Goal: Task Accomplishment & Management: Use online tool/utility

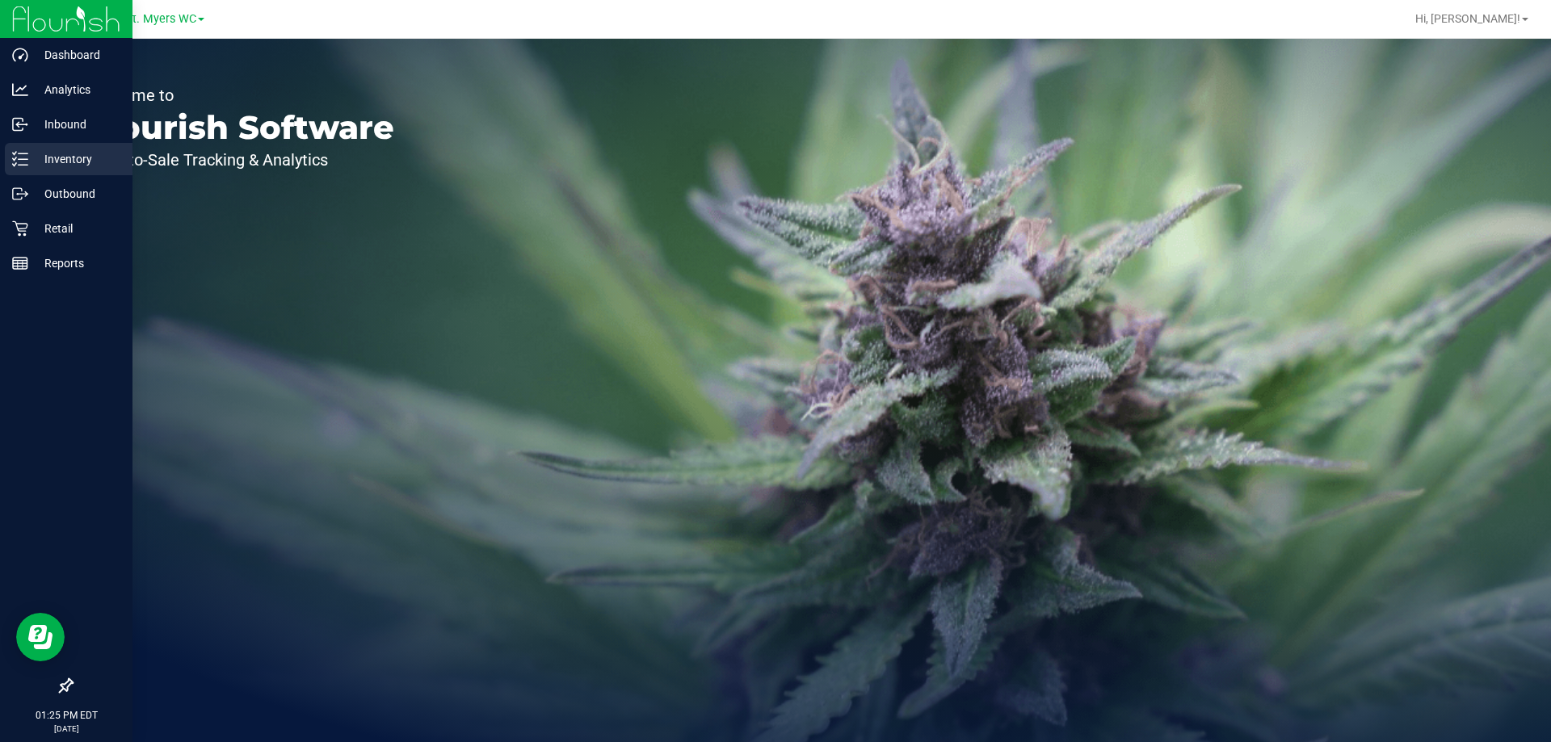
click at [54, 155] on p "Inventory" at bounding box center [76, 158] width 97 height 19
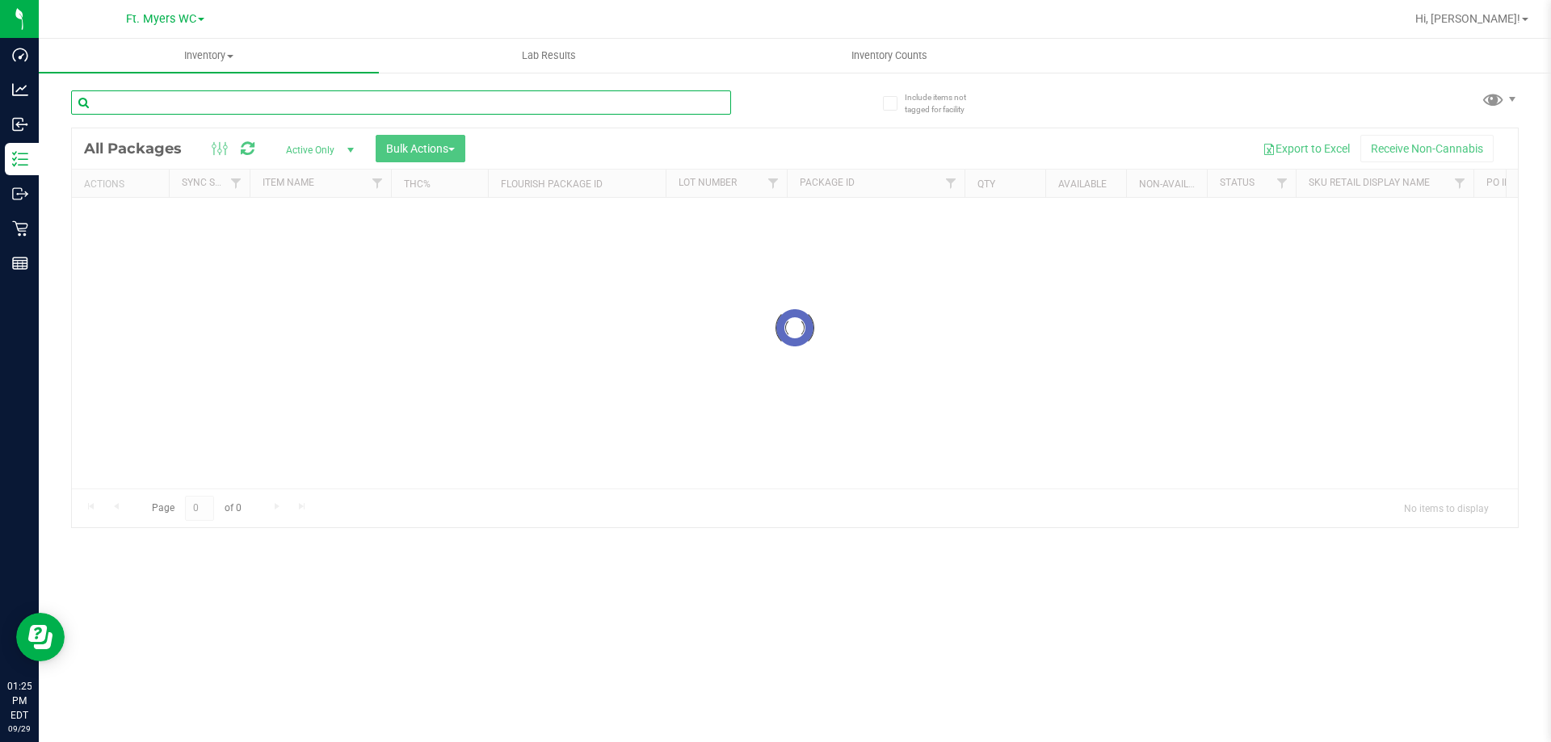
click at [258, 101] on input "text" at bounding box center [401, 102] width 660 height 24
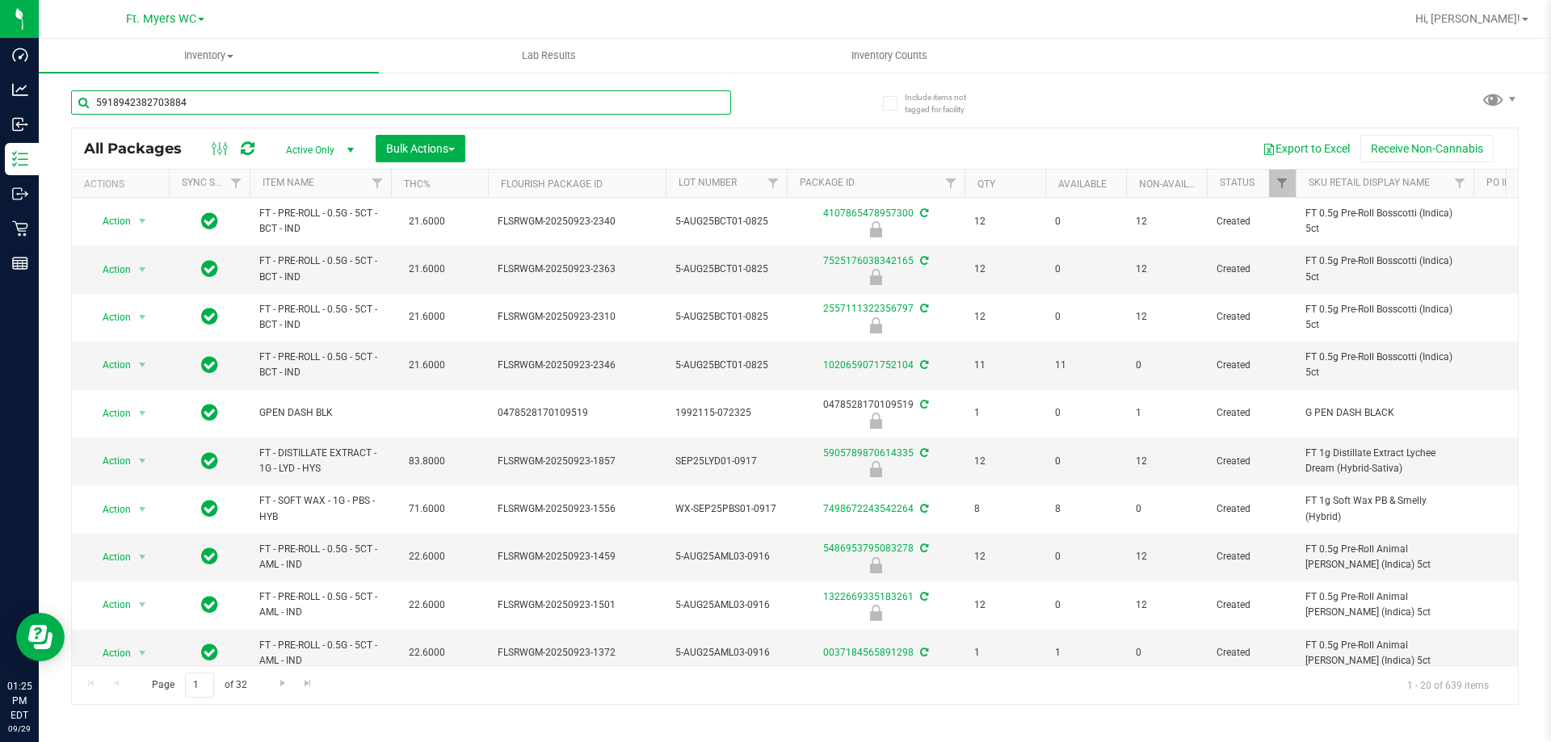
type input "5918942382703884"
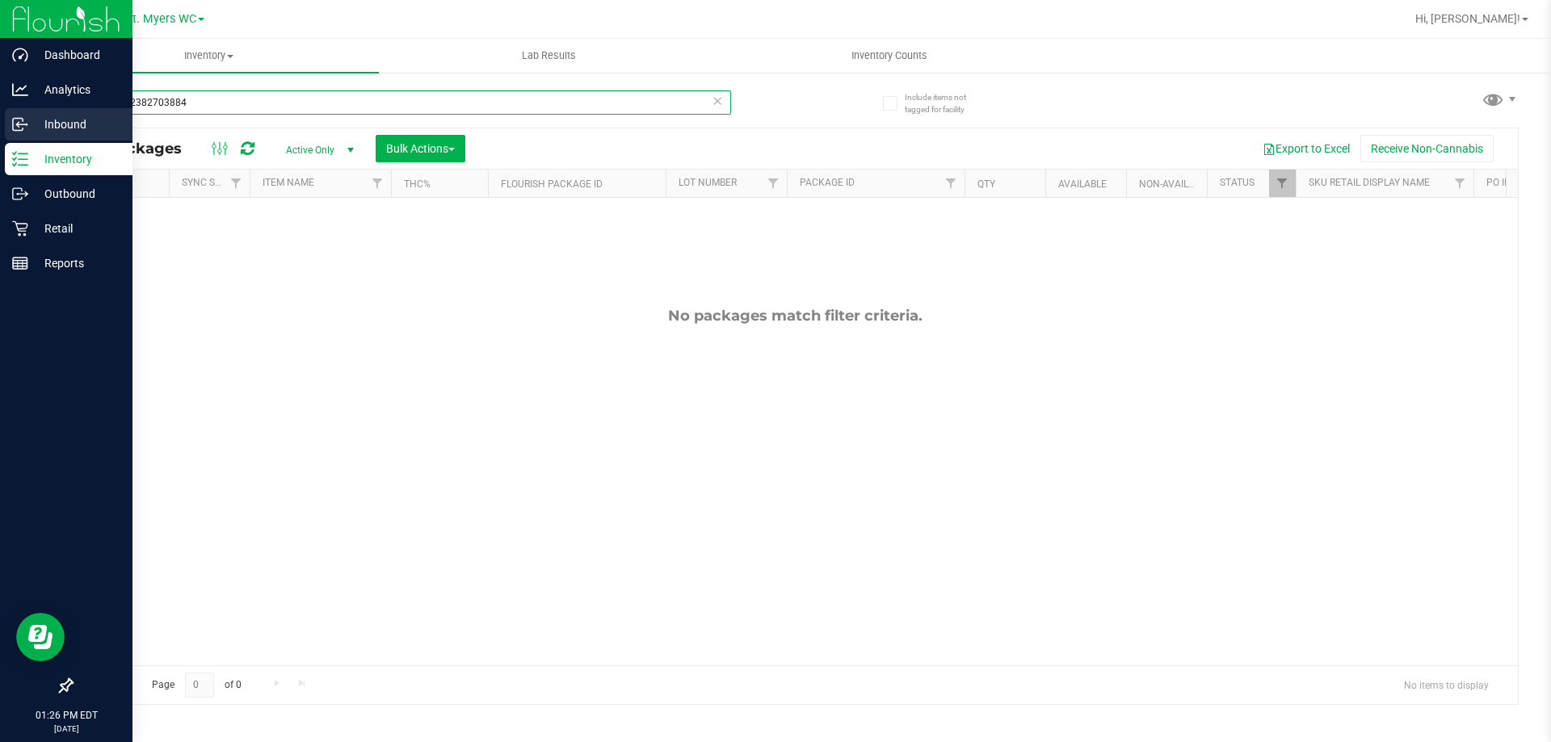
drag, startPoint x: 217, startPoint y: 99, endPoint x: 0, endPoint y: 111, distance: 217.6
click at [0, 111] on div "Dashboard Analytics Inbound Inventory Outbound Retail Reports 01:26 PM EDT [DAT…" at bounding box center [775, 371] width 1551 height 742
drag, startPoint x: 200, startPoint y: 95, endPoint x: 0, endPoint y: 146, distance: 206.7
click at [0, 146] on div "Dashboard Analytics Inbound Inventory Outbound Retail Reports 01:26 PM EDT [DAT…" at bounding box center [775, 371] width 1551 height 742
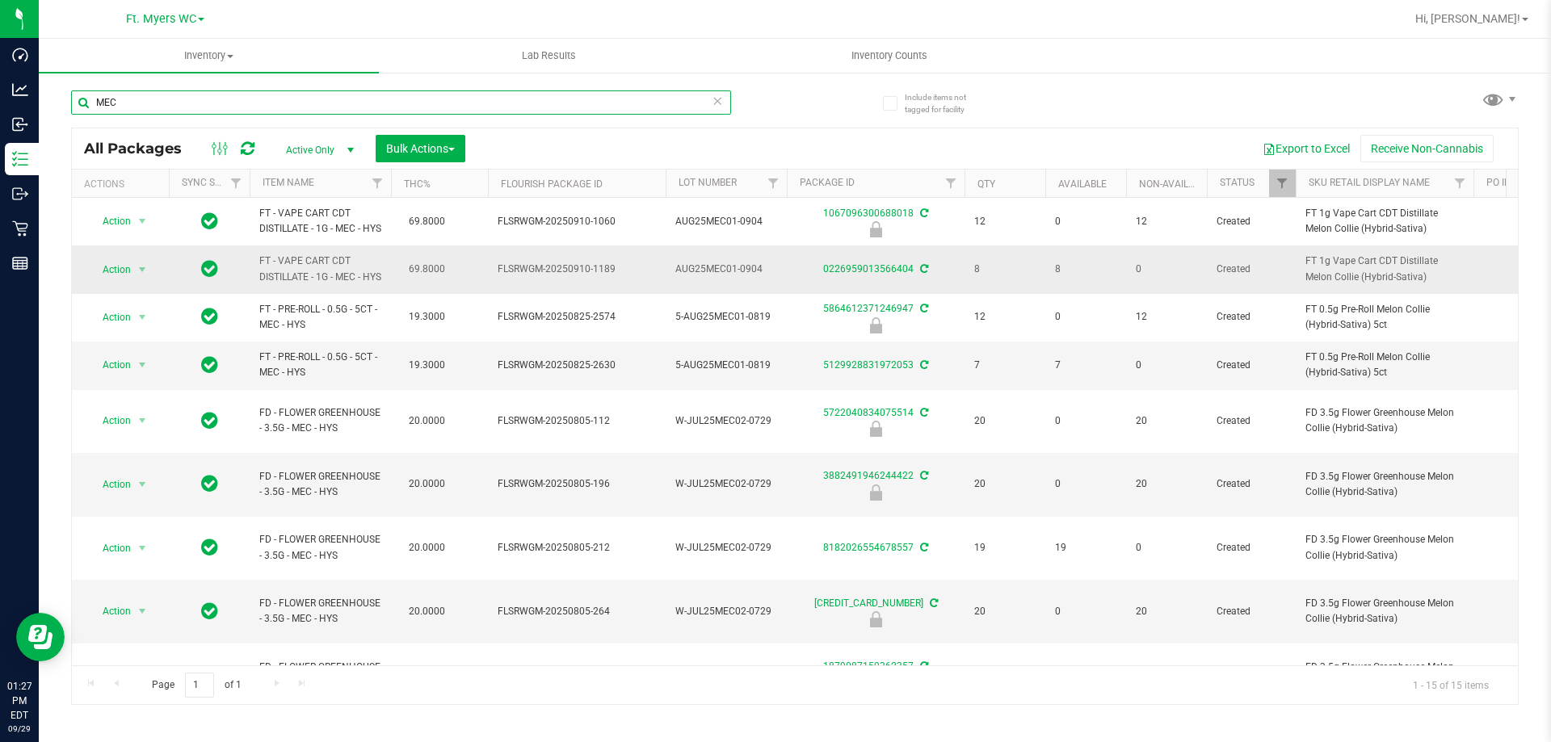
type input "MEC"
drag, startPoint x: 1072, startPoint y: 314, endPoint x: 433, endPoint y: 30, distance: 699.3
drag, startPoint x: 433, startPoint y: 30, endPoint x: 201, endPoint y: 22, distance: 231.9
click at [201, 22] on link "Ft. Myers WC" at bounding box center [165, 17] width 78 height 15
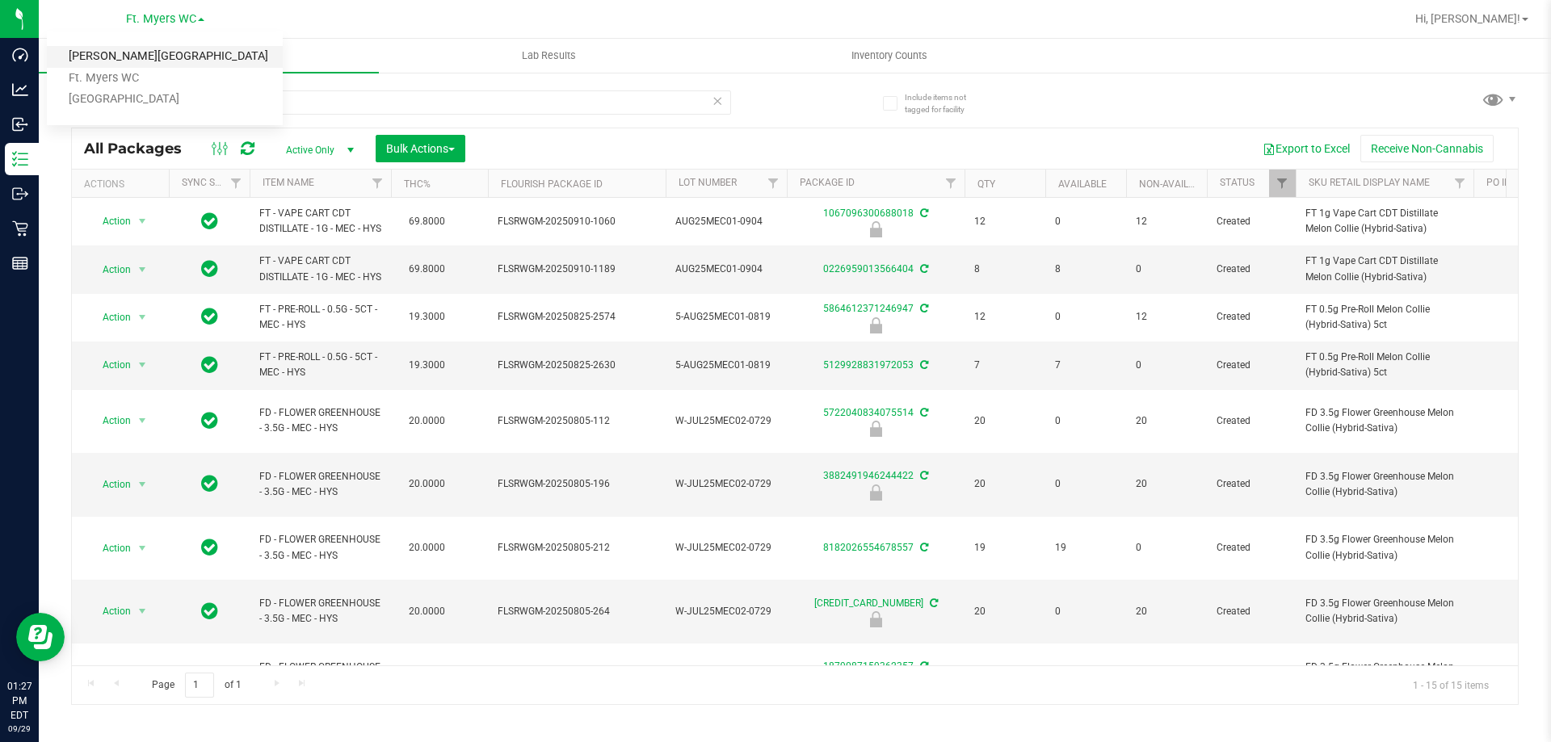
click at [161, 63] on link "[PERSON_NAME][GEOGRAPHIC_DATA]" at bounding box center [165, 57] width 236 height 22
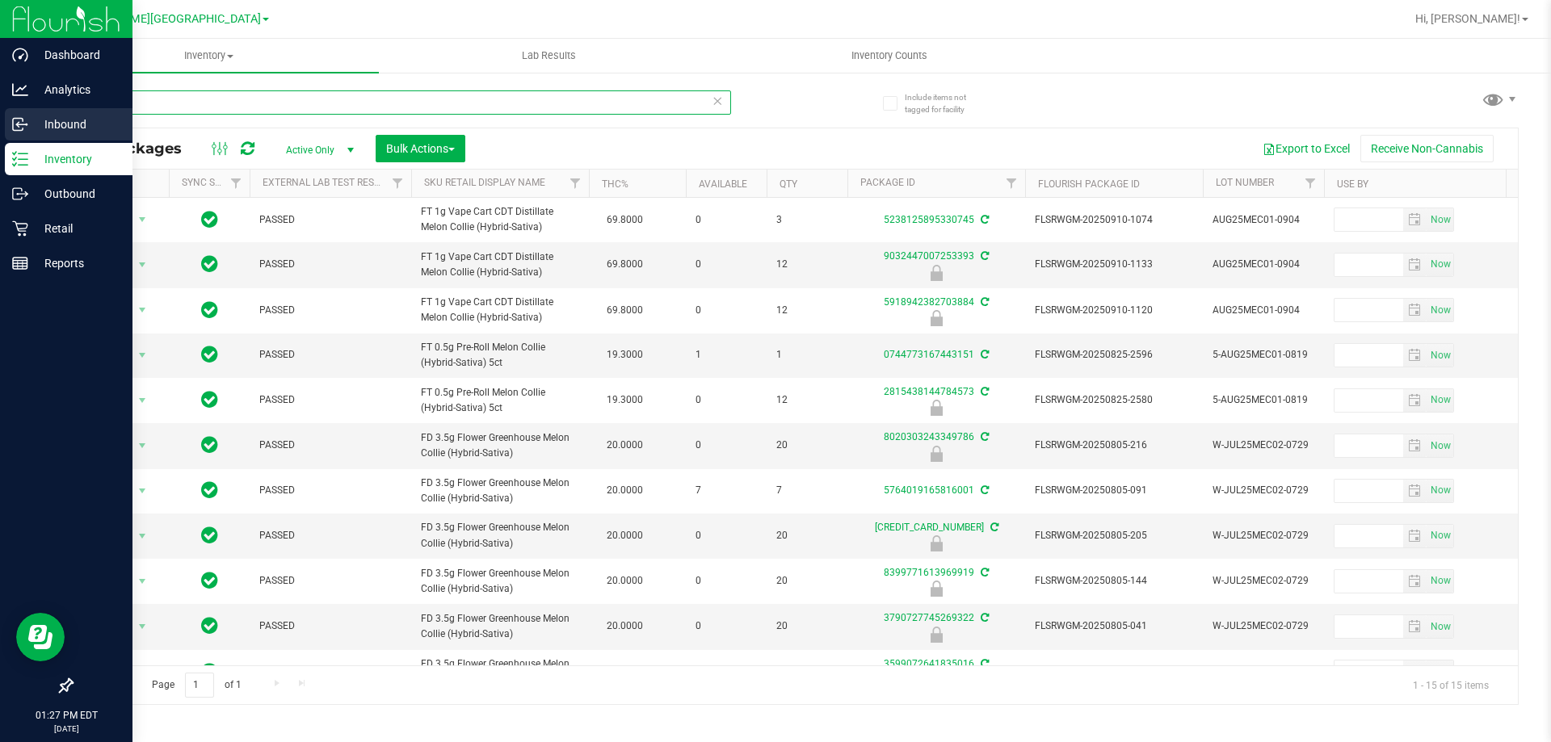
drag, startPoint x: 117, startPoint y: 107, endPoint x: 19, endPoint y: 109, distance: 98.6
click at [19, 109] on div "Dashboard Analytics Inbound Inventory Outbound Retail Reports 01:27 PM EDT [DAT…" at bounding box center [775, 371] width 1551 height 742
type input "5918942382703884"
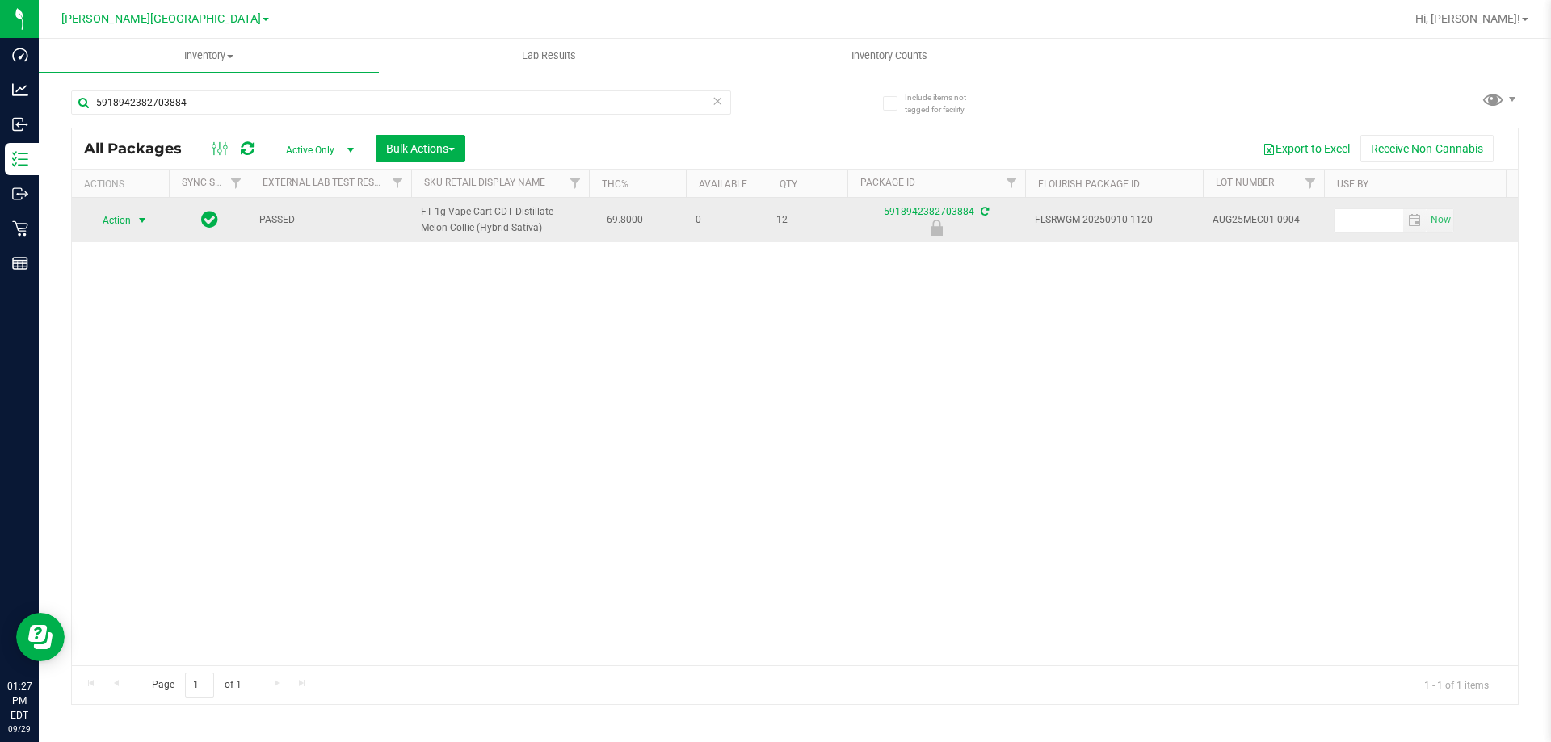
click at [143, 227] on span "select" at bounding box center [142, 220] width 13 height 13
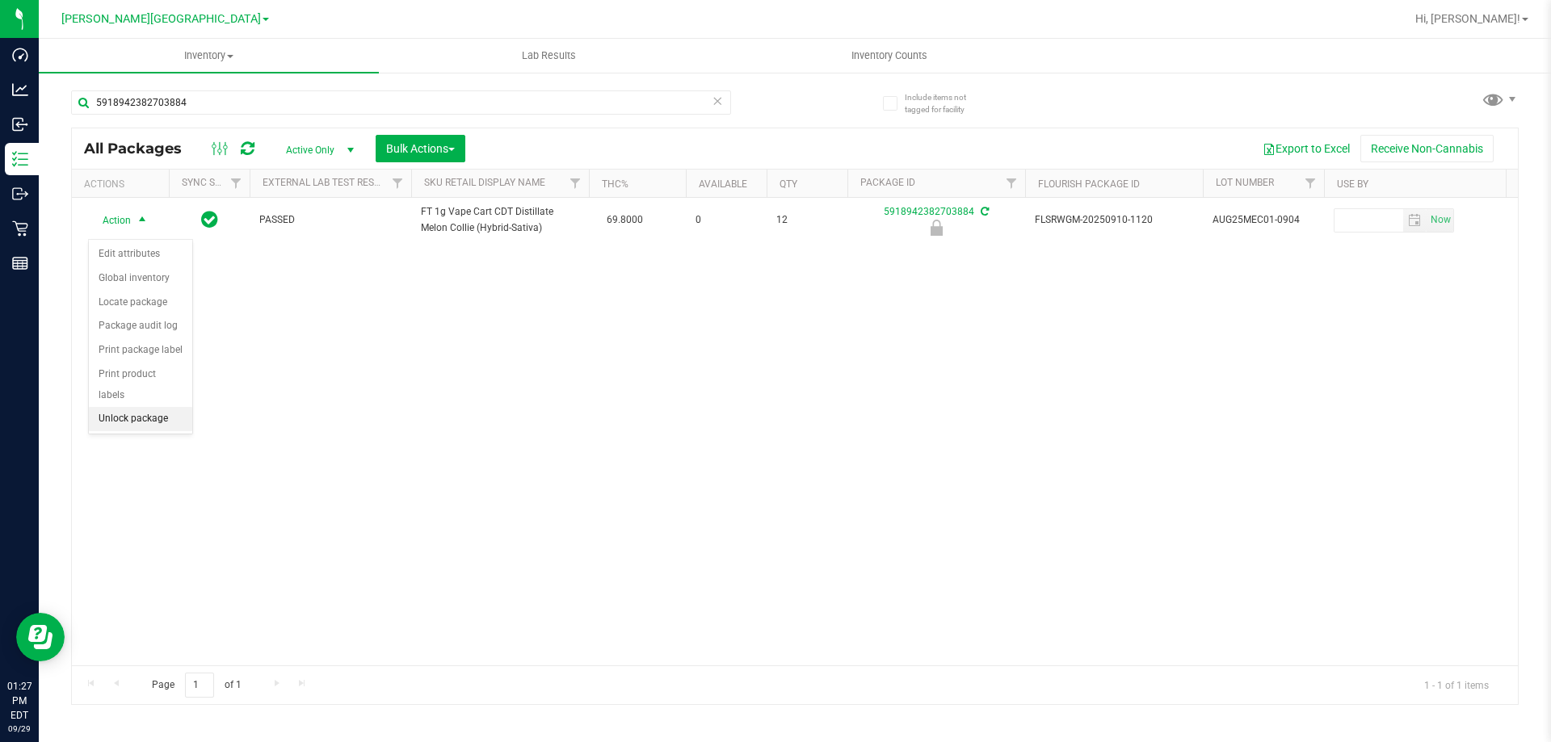
click at [156, 407] on li "Unlock package" at bounding box center [140, 419] width 103 height 24
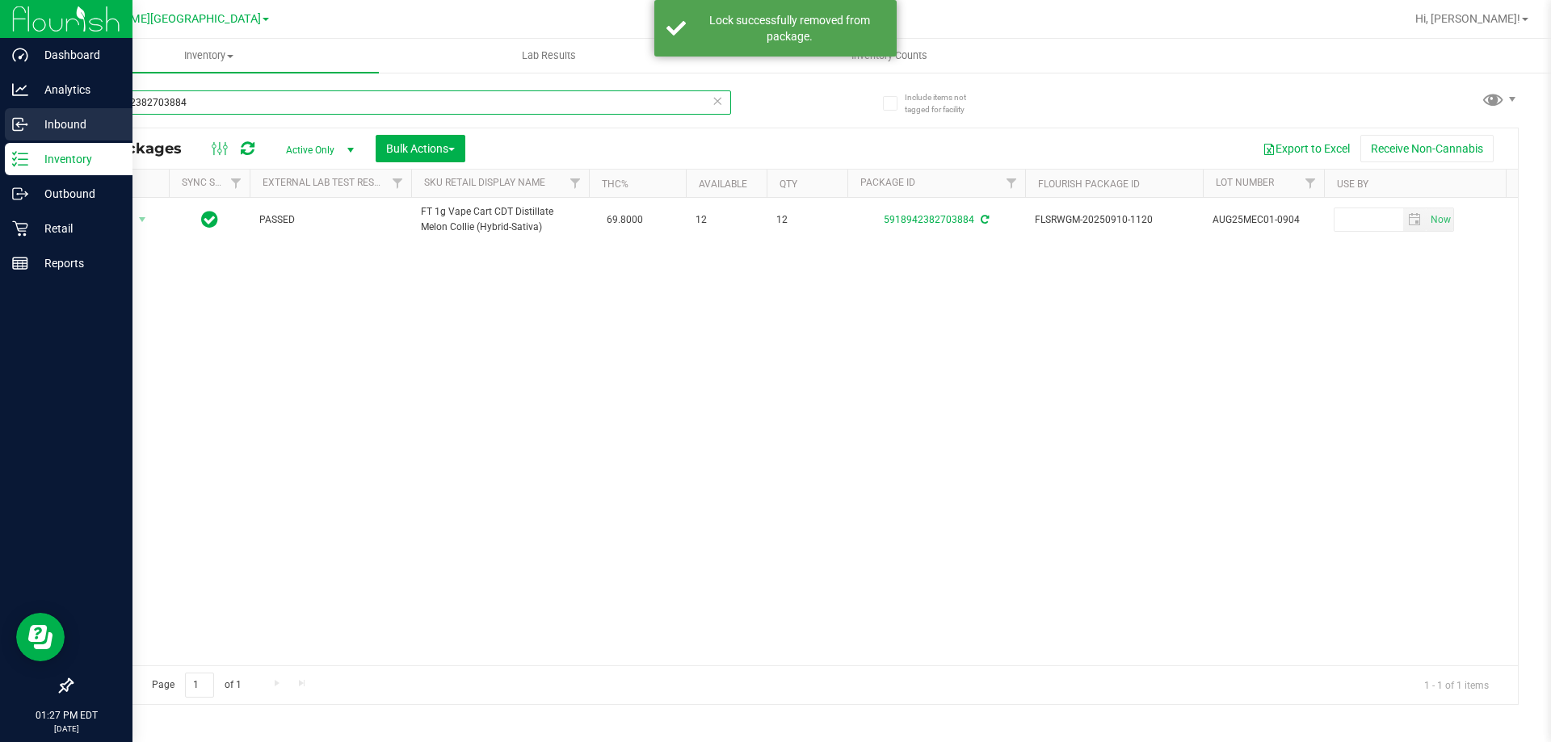
drag, startPoint x: 195, startPoint y: 102, endPoint x: 4, endPoint y: 124, distance: 191.9
click at [4, 124] on div "Dashboard Analytics Inbound Inventory Outbound Retail Reports 01:27 PM EDT [DAT…" at bounding box center [775, 371] width 1551 height 742
type input "9442140989722651"
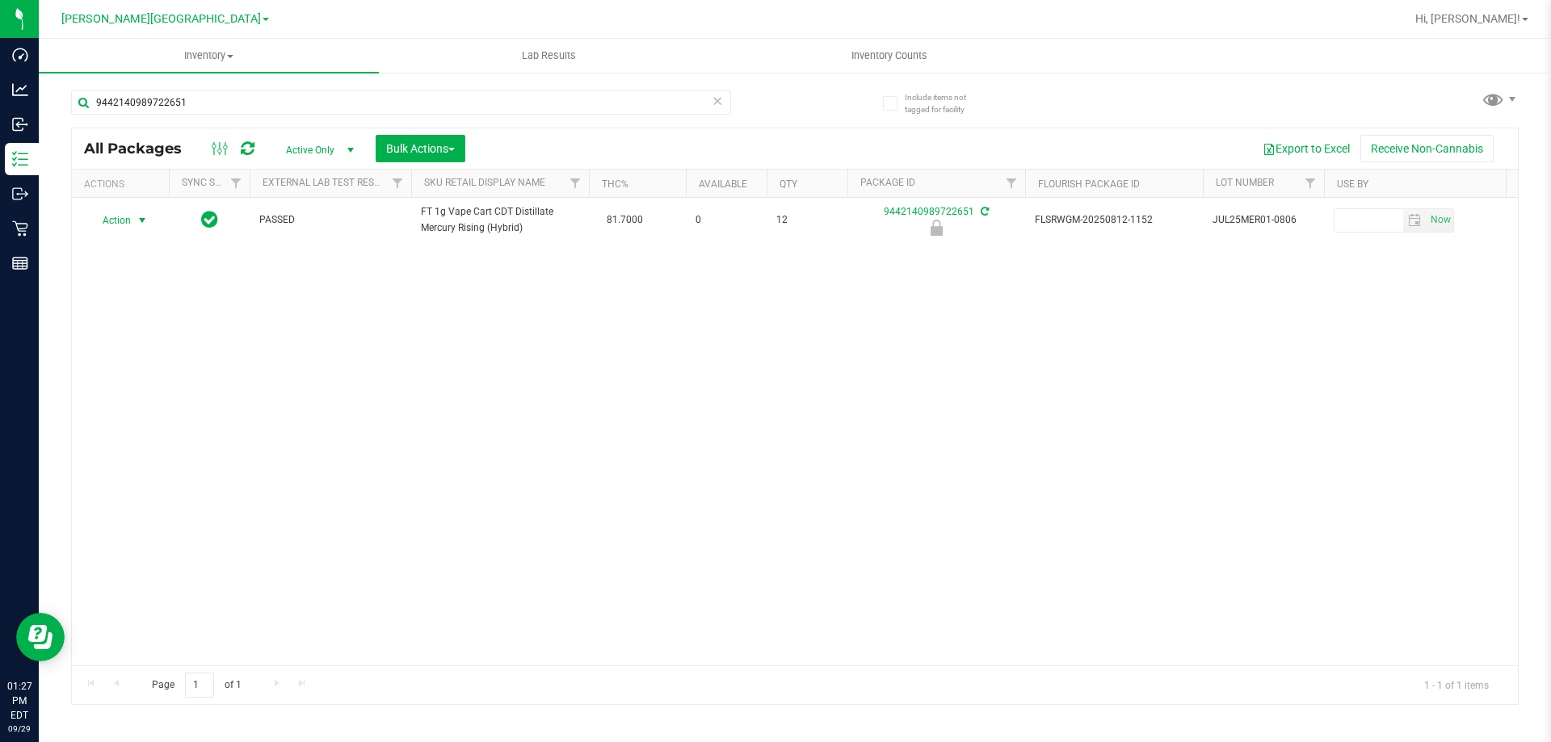
click at [143, 227] on span "select" at bounding box center [142, 220] width 13 height 13
click at [119, 407] on li "Unlock package" at bounding box center [140, 419] width 103 height 24
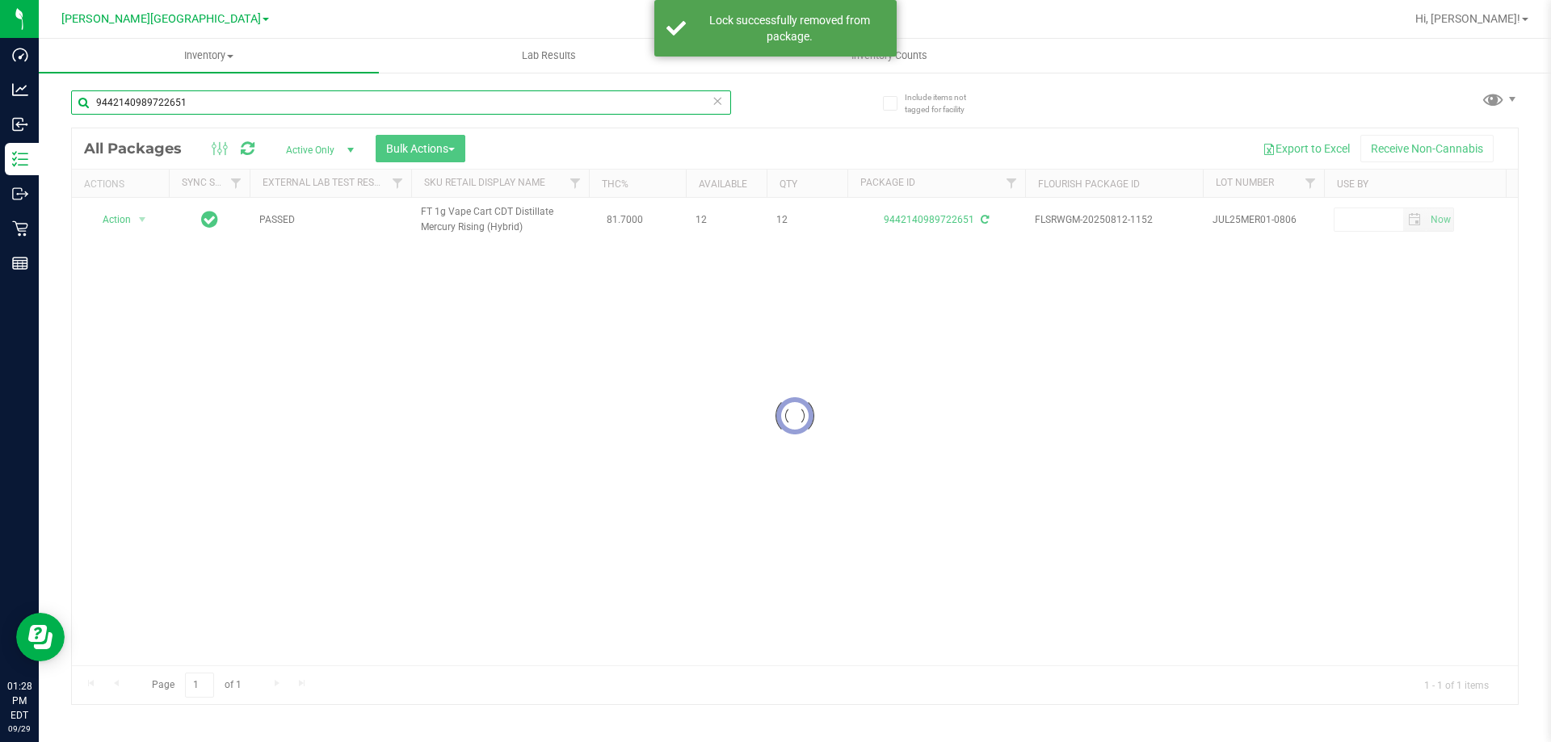
click at [206, 111] on input "9442140989722651" at bounding box center [401, 102] width 660 height 24
type input "4377181148106252"
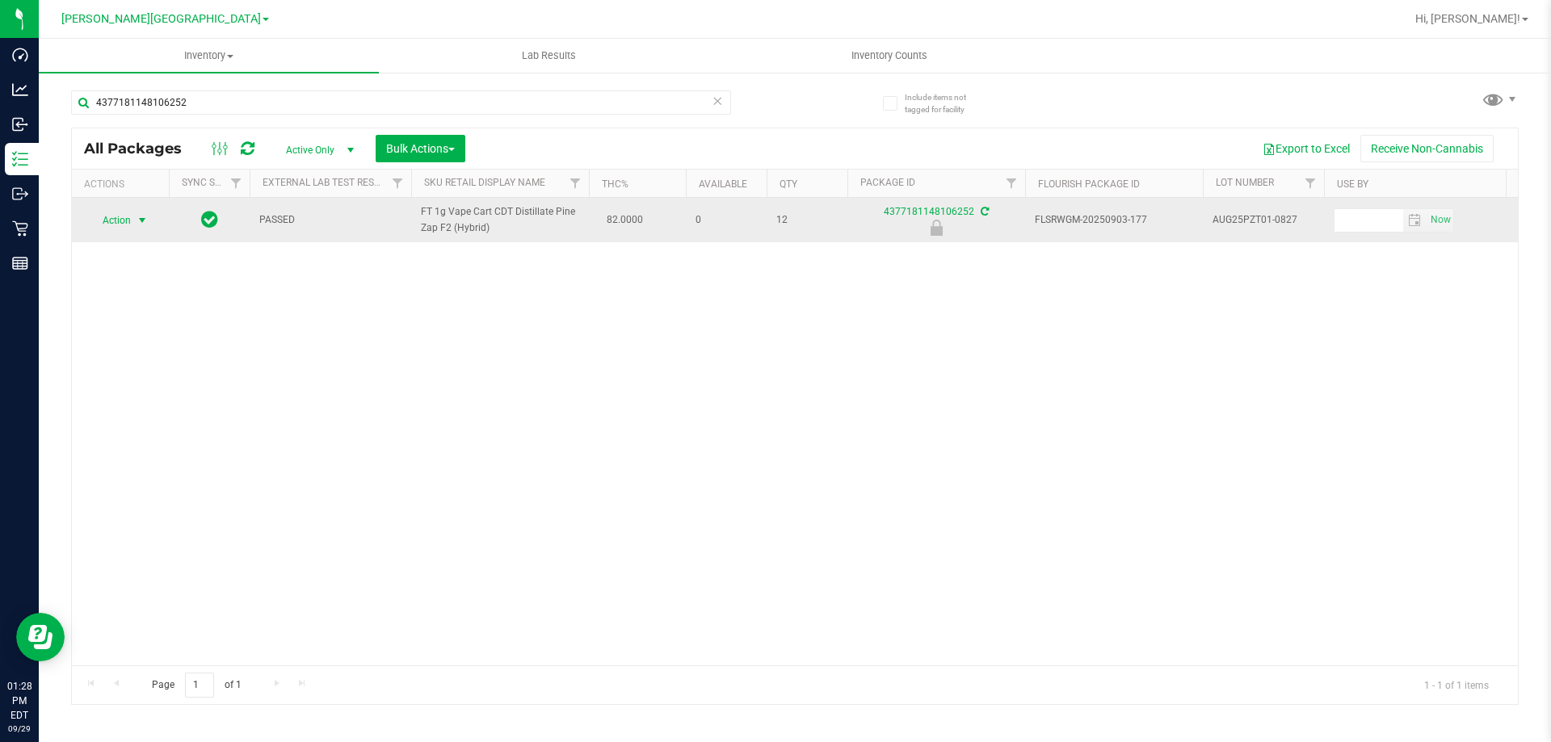
click at [137, 220] on span "select" at bounding box center [142, 220] width 13 height 13
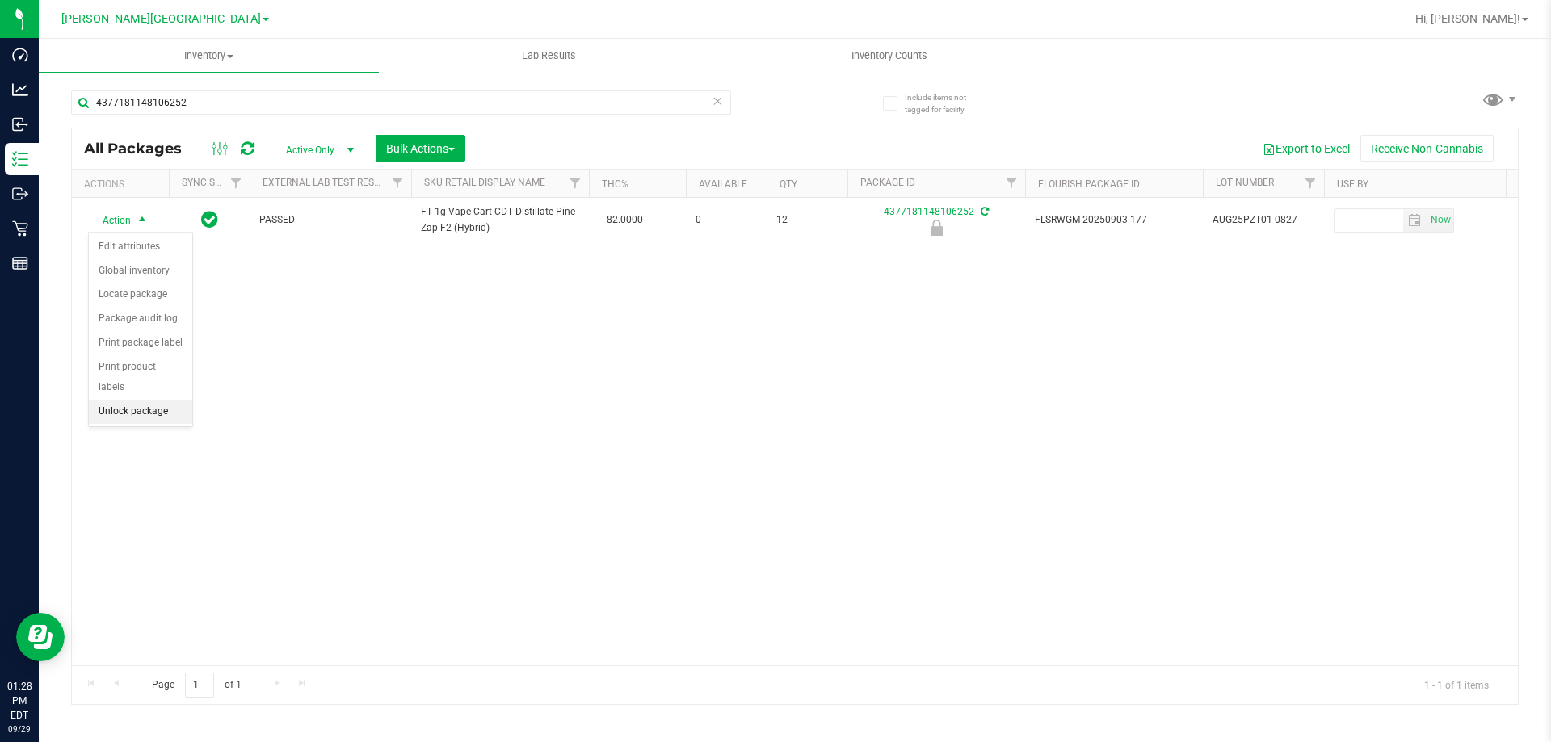
click at [119, 400] on li "Unlock package" at bounding box center [140, 412] width 103 height 24
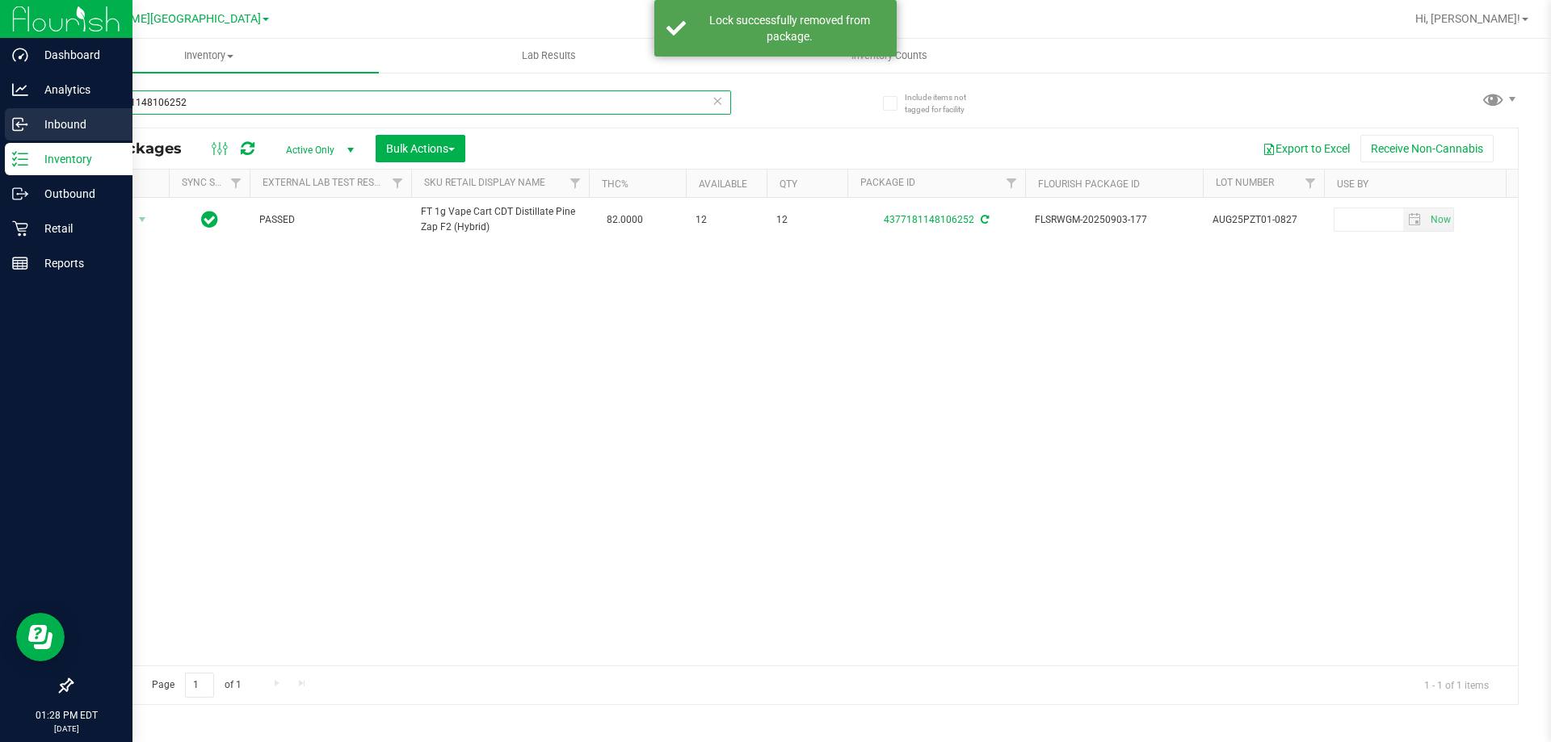
drag, startPoint x: 79, startPoint y: 118, endPoint x: 13, endPoint y: 118, distance: 66.2
click at [15, 118] on div "Dashboard Analytics Inbound Inventory Outbound Retail Reports 01:28 PM EDT [DAT…" at bounding box center [775, 371] width 1551 height 742
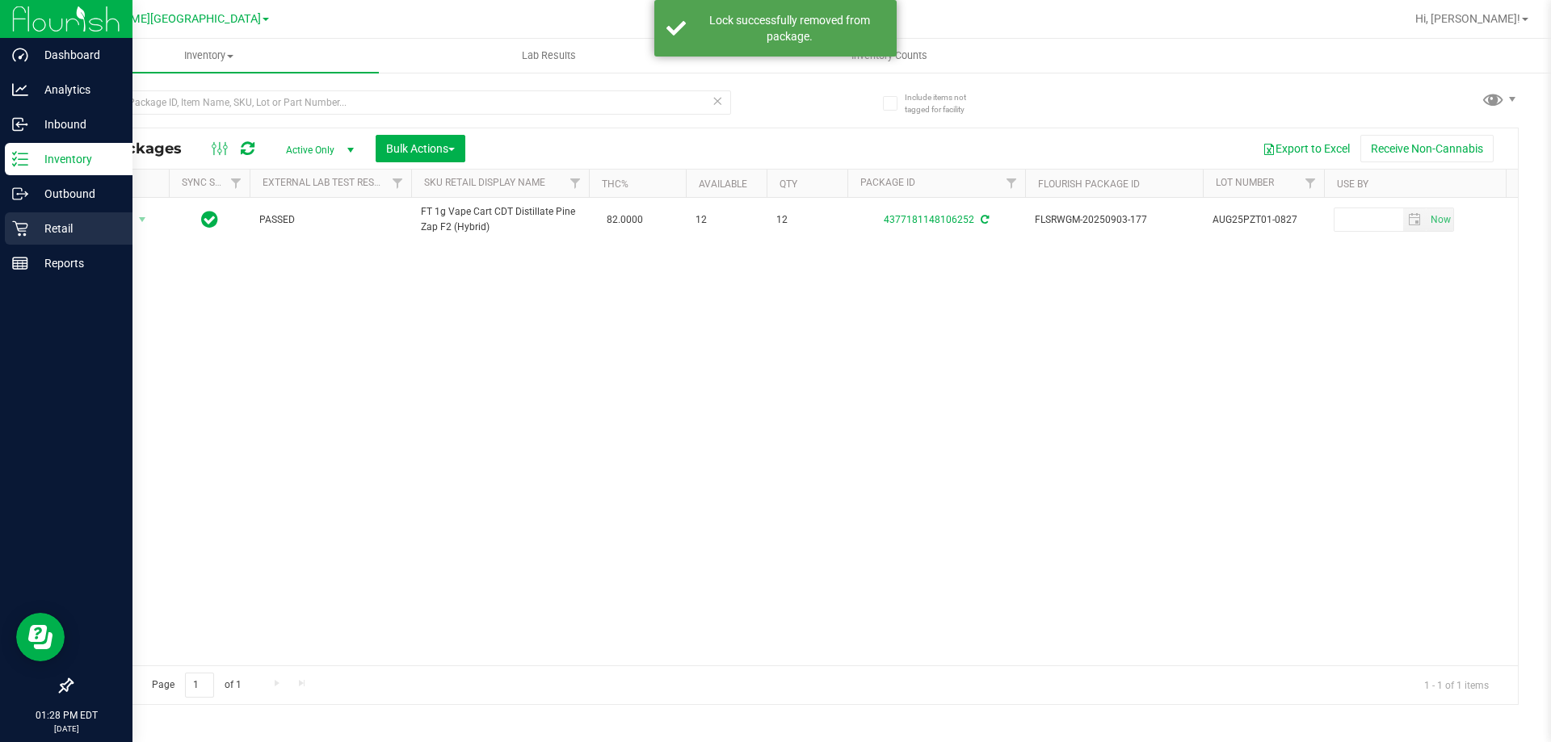
click at [77, 224] on p "Retail" at bounding box center [76, 228] width 97 height 19
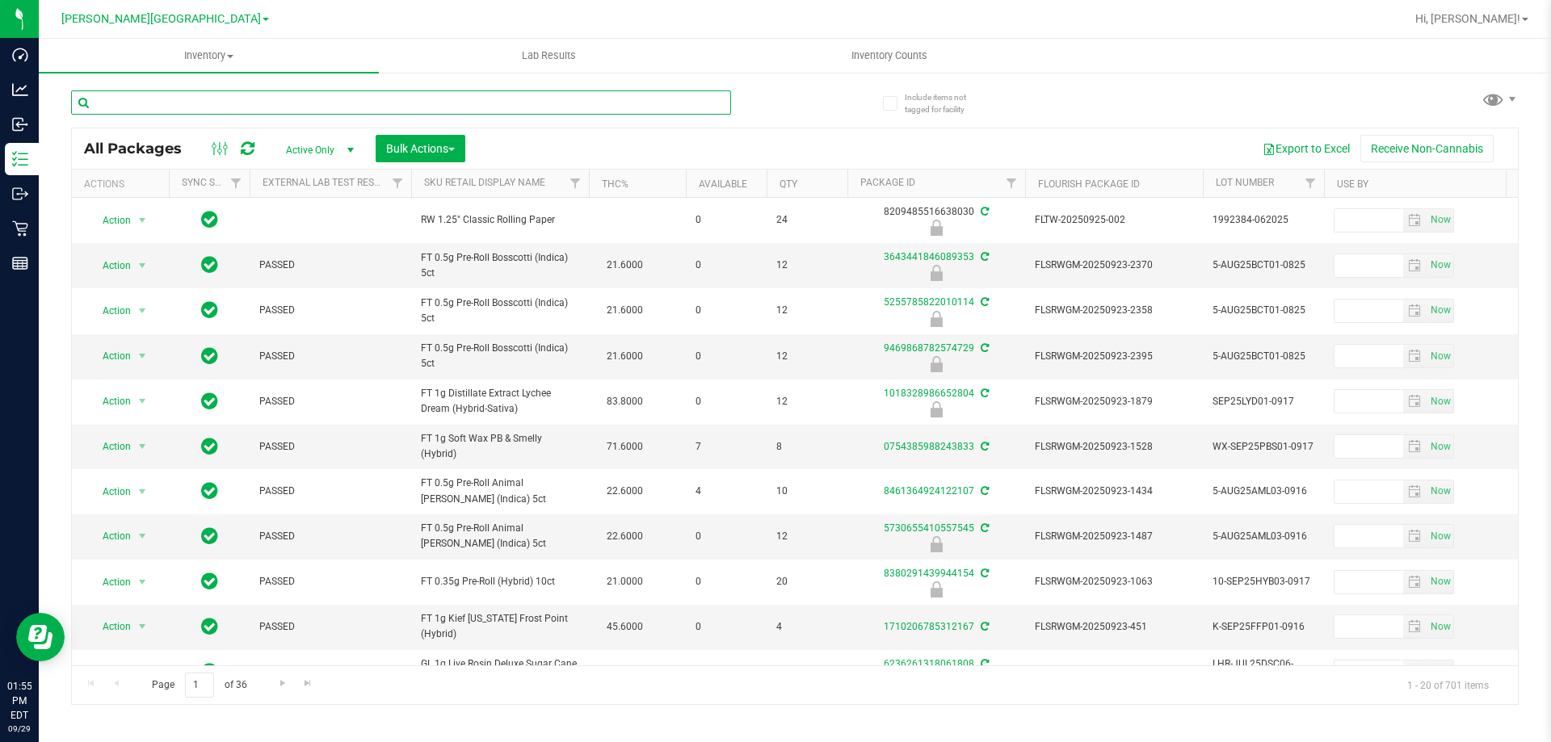
click at [296, 102] on input "text" at bounding box center [401, 102] width 660 height 24
type input "6049702382403527"
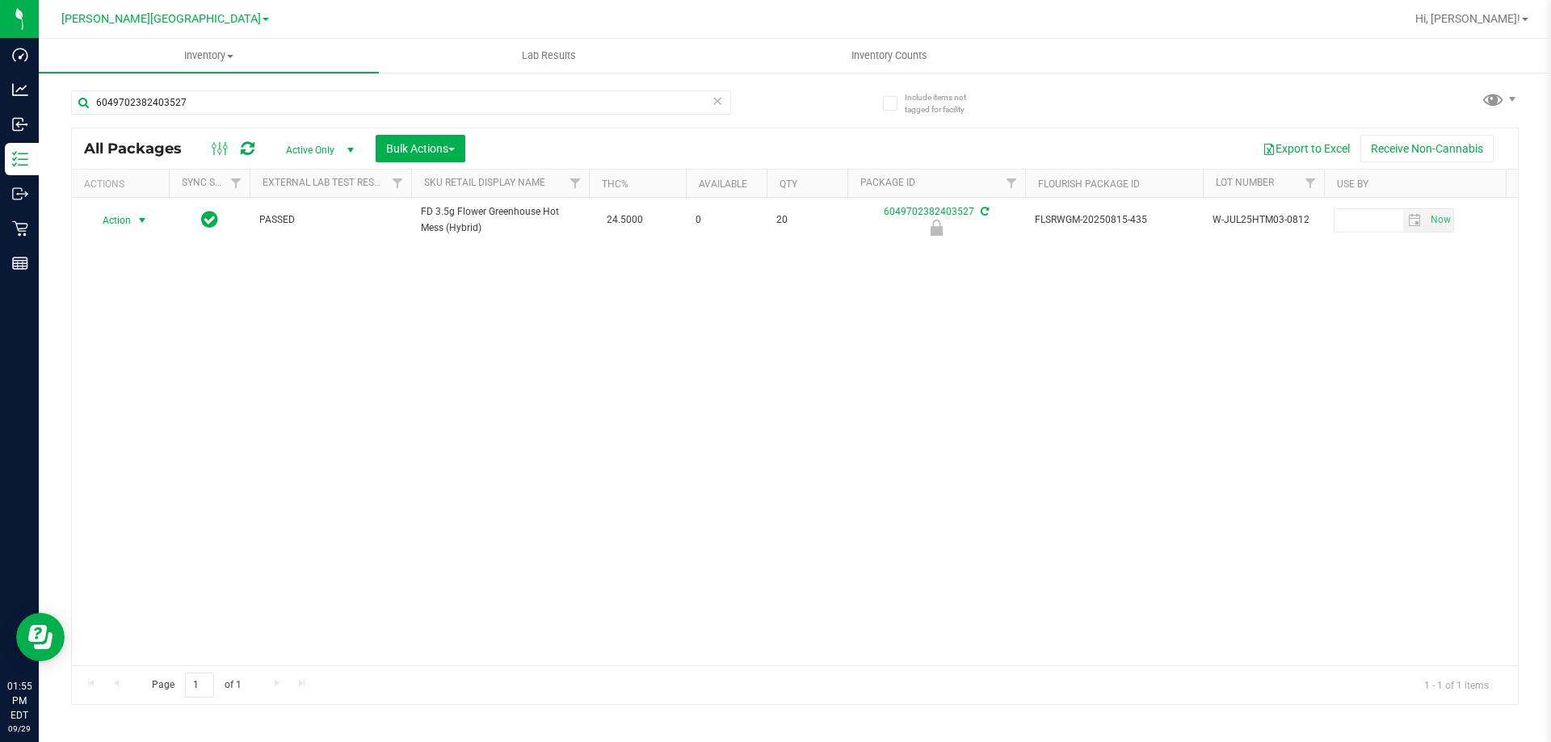
click at [136, 224] on span "select" at bounding box center [142, 220] width 13 height 13
click at [141, 400] on li "Unlock package" at bounding box center [140, 412] width 103 height 24
click at [194, 97] on input "6049702382403527" at bounding box center [401, 102] width 660 height 24
click at [193, 97] on input "6049702382403527" at bounding box center [401, 102] width 660 height 24
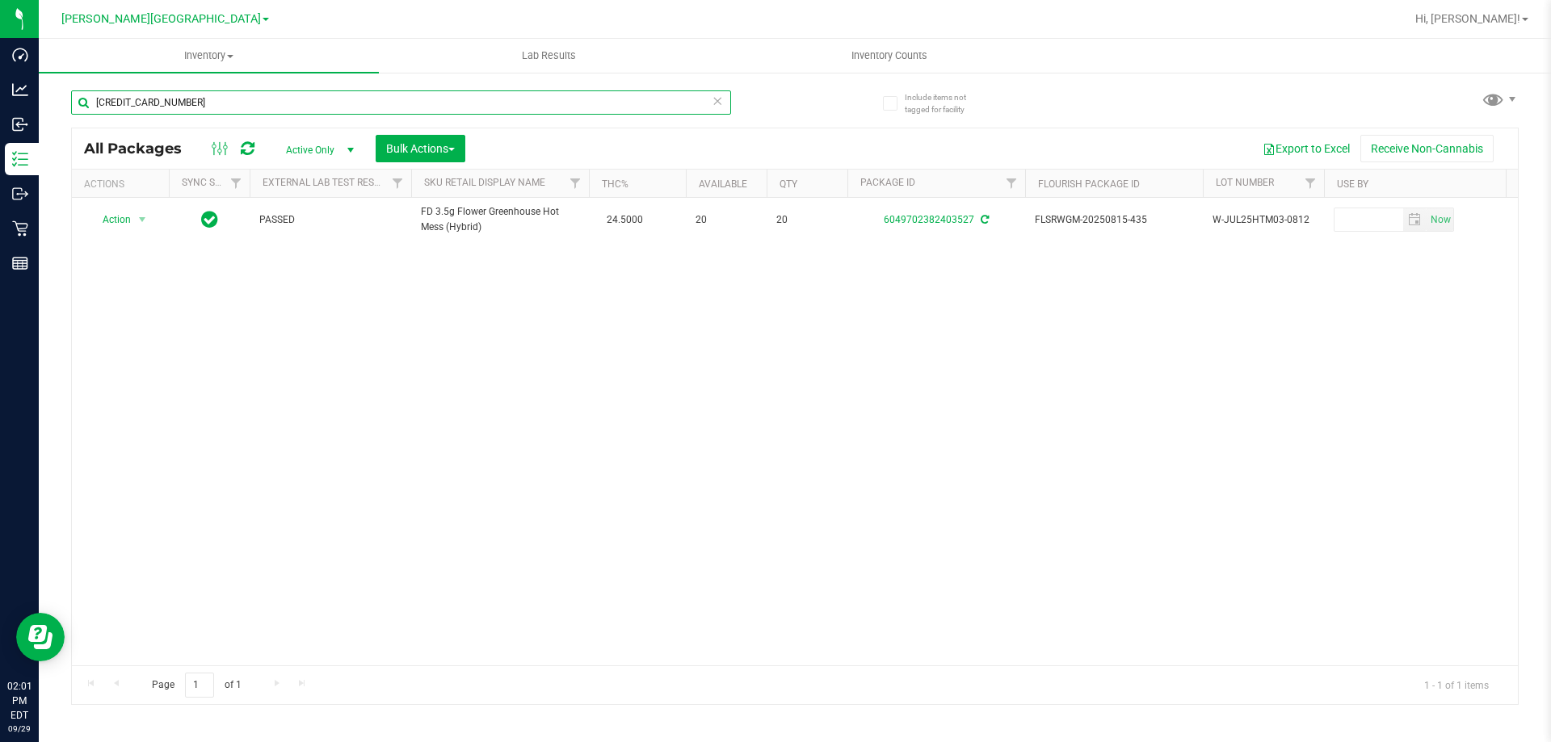
type input "[CREDIT_CARD_NUMBER]"
click at [133, 220] on span "select" at bounding box center [142, 220] width 20 height 23
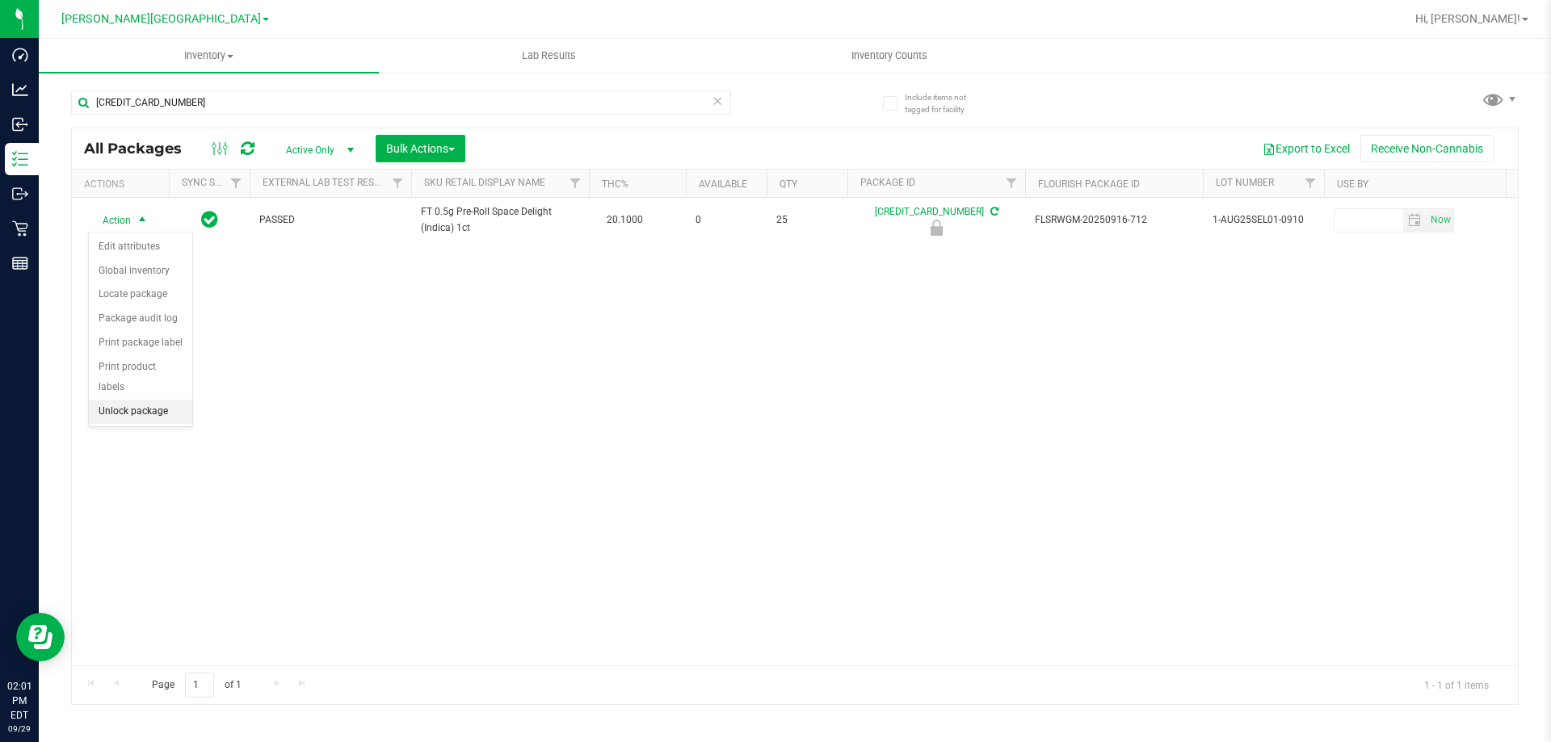
click at [128, 400] on li "Unlock package" at bounding box center [140, 412] width 103 height 24
